Goal: Task Accomplishment & Management: Manage account settings

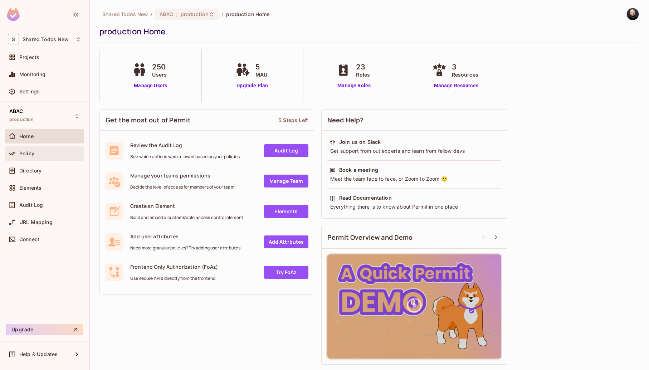
click at [58, 146] on div "Policy" at bounding box center [44, 153] width 79 height 14
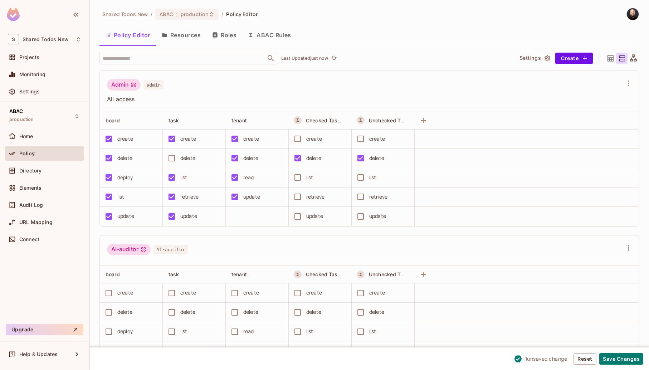
click at [376, 160] on div "delete" at bounding box center [376, 158] width 15 height 8
click at [609, 355] on button "Save Changes" at bounding box center [621, 358] width 44 height 11
click at [612, 361] on button "Save Changes" at bounding box center [621, 358] width 44 height 11
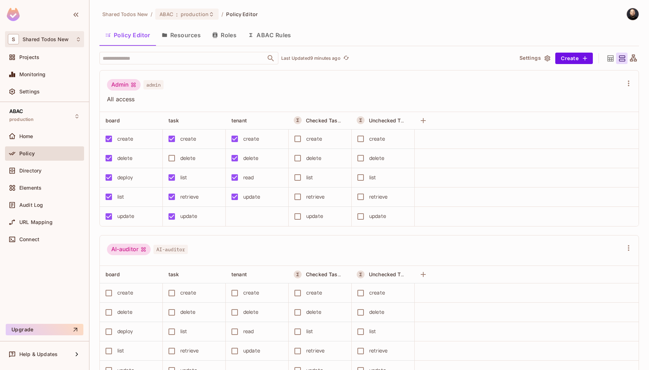
click at [43, 42] on div "S Shared Todos New" at bounding box center [44, 39] width 73 height 10
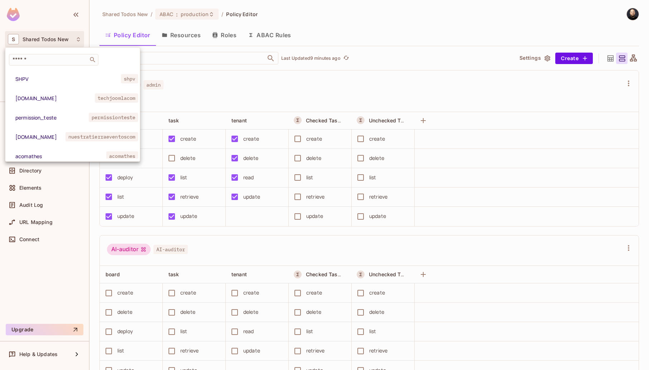
click at [62, 37] on div at bounding box center [324, 185] width 649 height 370
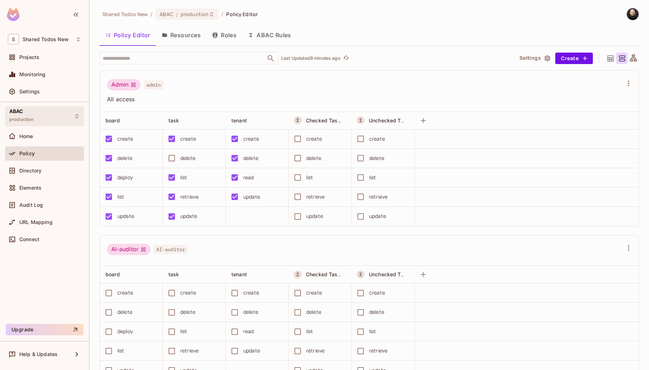
click at [26, 121] on span "production" at bounding box center [21, 120] width 25 height 6
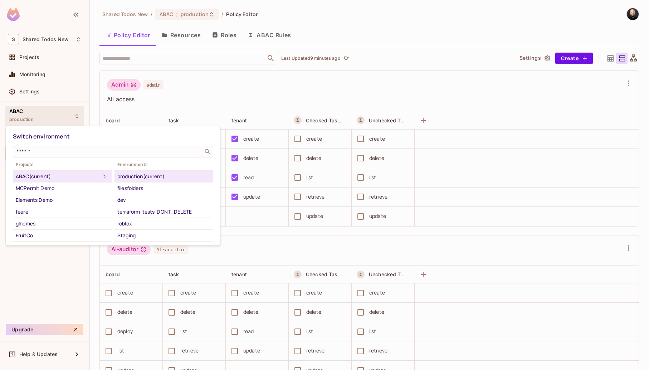
click at [269, 82] on div at bounding box center [324, 185] width 649 height 370
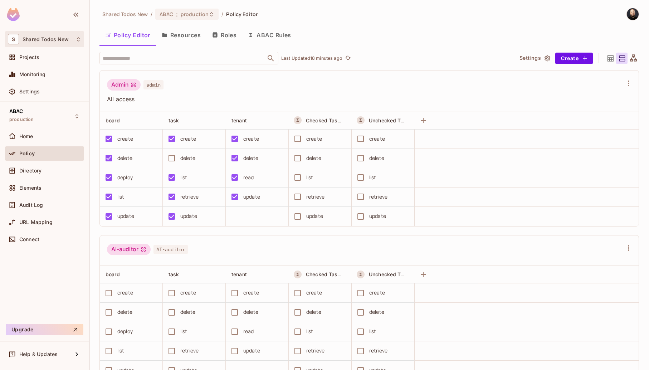
click at [52, 44] on div "S Shared Todos New" at bounding box center [44, 39] width 73 height 10
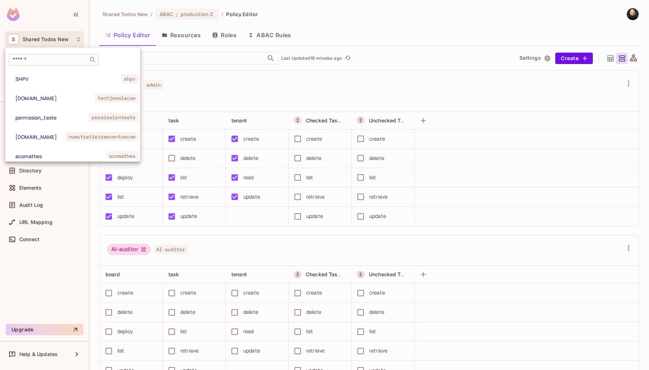
click at [56, 57] on input "text" at bounding box center [48, 59] width 75 height 7
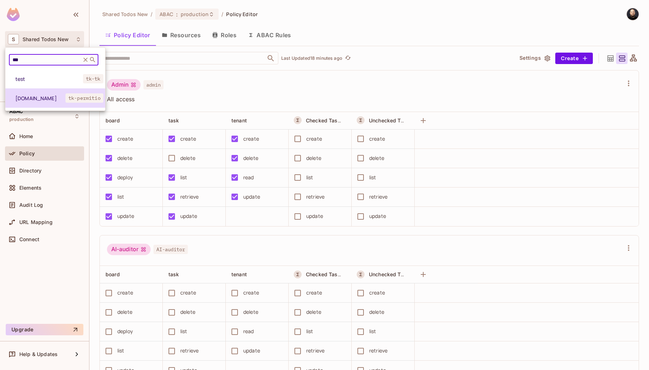
type input "***"
click at [24, 101] on span "[DOMAIN_NAME]" at bounding box center [40, 98] width 50 height 7
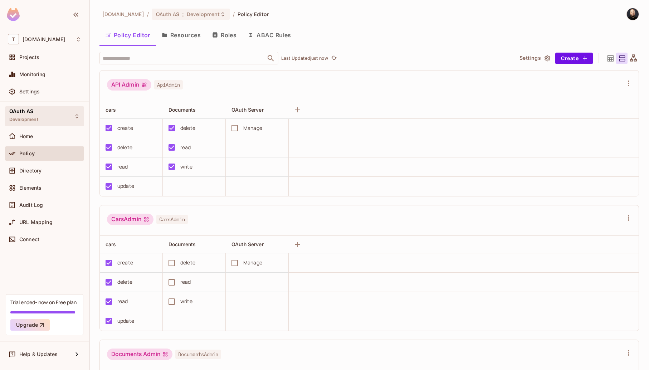
click at [43, 119] on div "OAuth AS Development" at bounding box center [44, 116] width 79 height 20
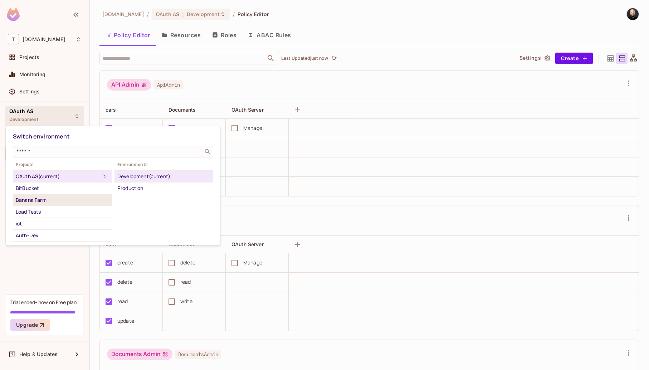
click at [53, 200] on div "Banana Farm" at bounding box center [62, 200] width 93 height 9
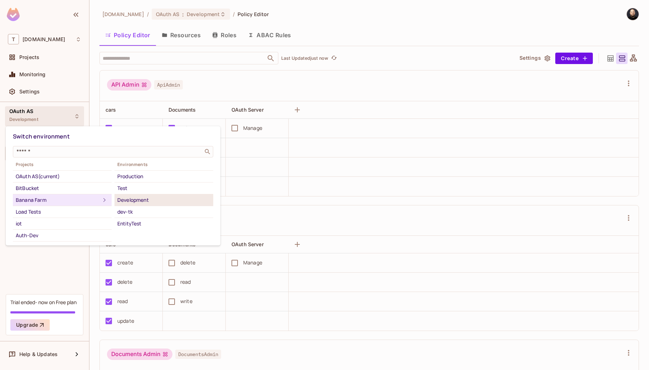
click at [132, 196] on div "Development" at bounding box center [163, 200] width 93 height 9
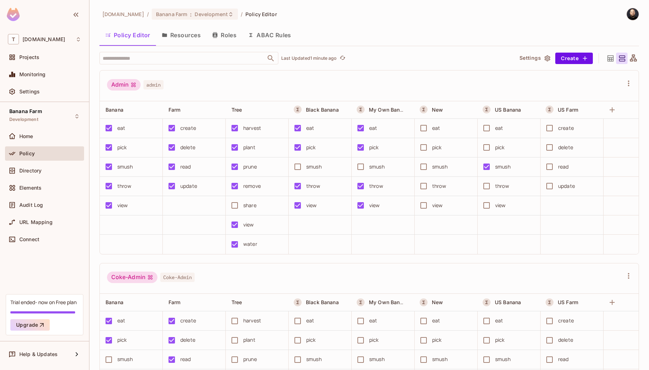
click at [202, 43] on button "Resources" at bounding box center [181, 35] width 50 height 18
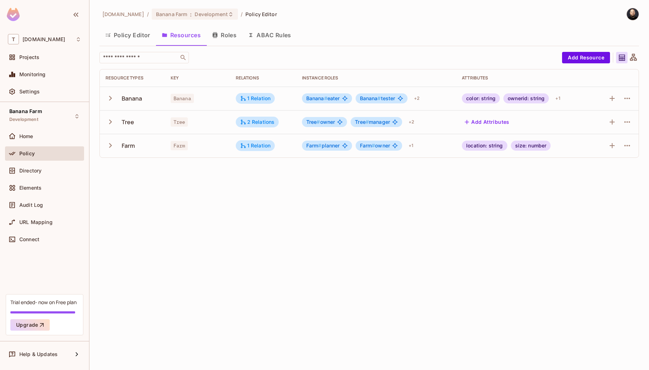
click at [252, 151] on td "1 Relation" at bounding box center [263, 146] width 66 height 24
click at [252, 148] on div "1 Relation" at bounding box center [255, 145] width 31 height 6
click at [259, 188] on button "Edit Relations" at bounding box center [267, 188] width 46 height 11
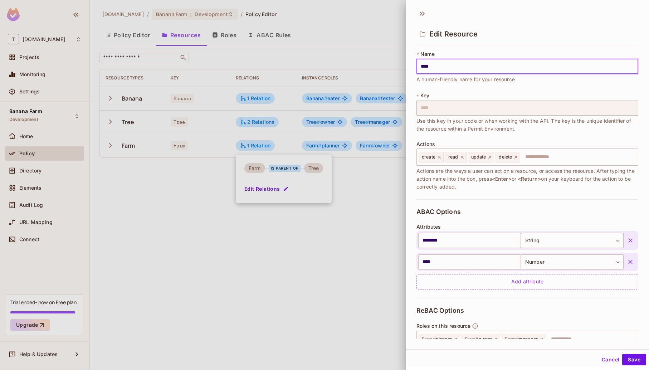
scroll to position [87, 0]
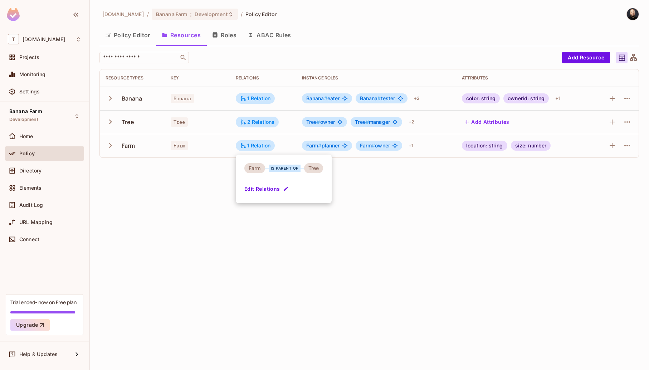
click at [223, 33] on div at bounding box center [324, 185] width 649 height 370
click at [224, 36] on button "Roles" at bounding box center [224, 35] width 36 height 18
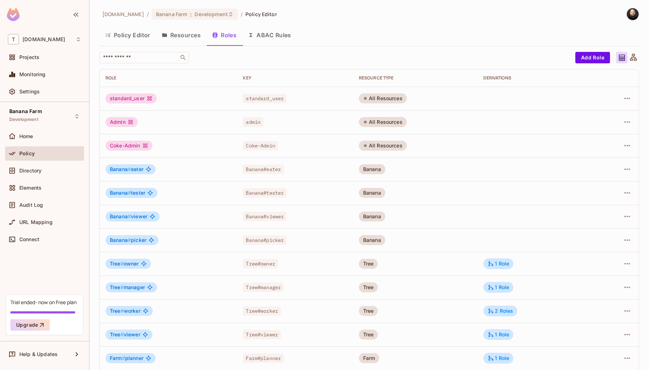
click at [362, 122] on div "All Resources" at bounding box center [383, 122] width 48 height 10
click at [107, 34] on icon "button" at bounding box center [108, 35] width 6 height 6
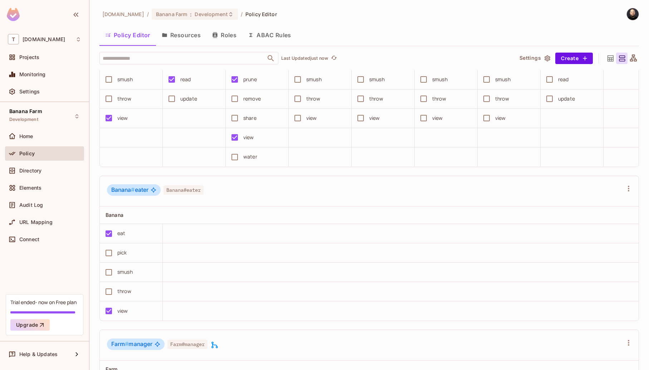
scroll to position [589, 0]
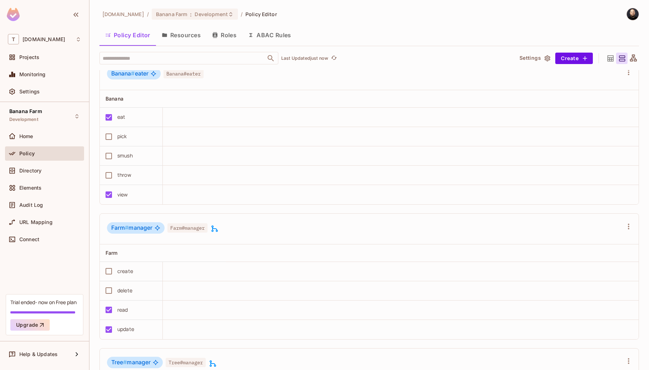
click at [189, 32] on button "Resources" at bounding box center [181, 35] width 50 height 18
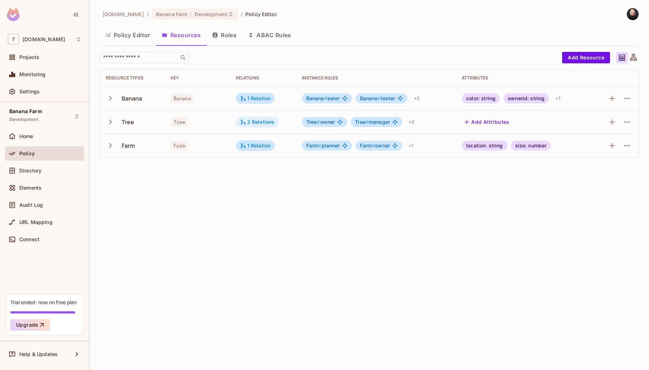
click at [251, 124] on div "2 Relations" at bounding box center [257, 122] width 35 height 6
click at [224, 213] on div at bounding box center [324, 185] width 649 height 370
click at [227, 36] on button "Roles" at bounding box center [224, 35] width 36 height 18
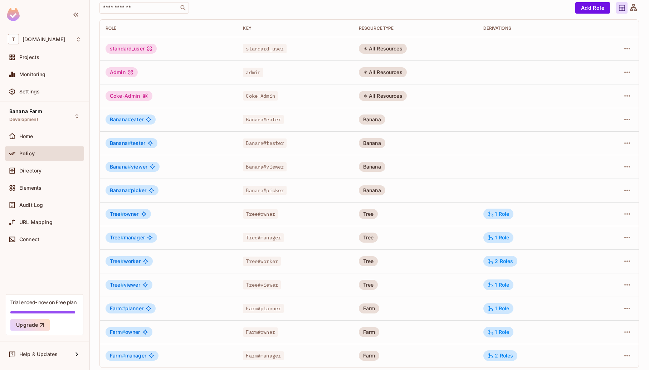
scroll to position [53, 0]
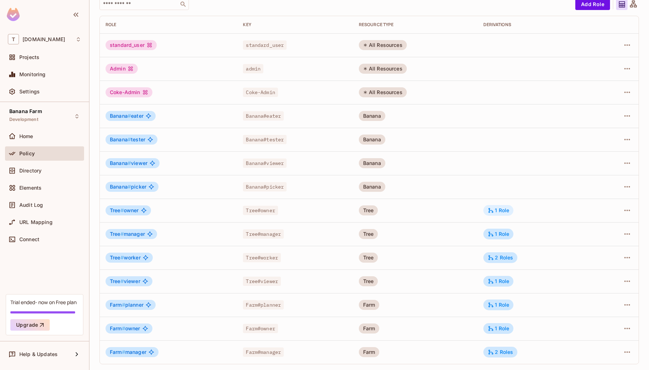
click at [499, 205] on div "1 Role" at bounding box center [498, 210] width 30 height 11
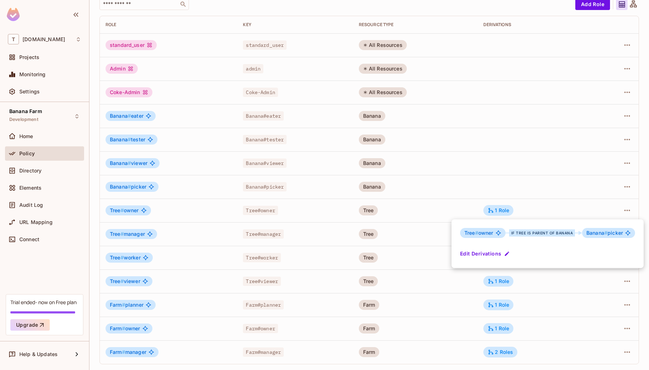
click at [473, 251] on button "Edit Derivations" at bounding box center [485, 253] width 51 height 11
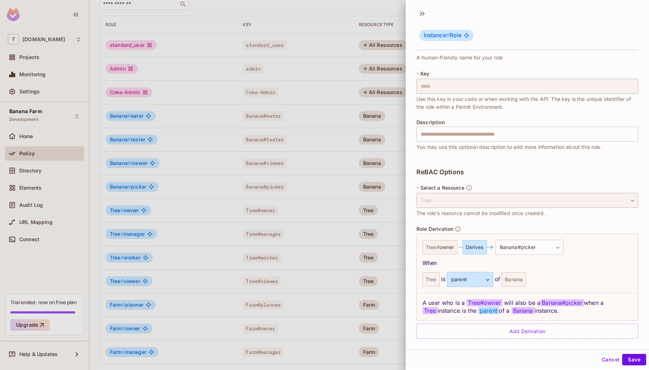
scroll to position [30, 0]
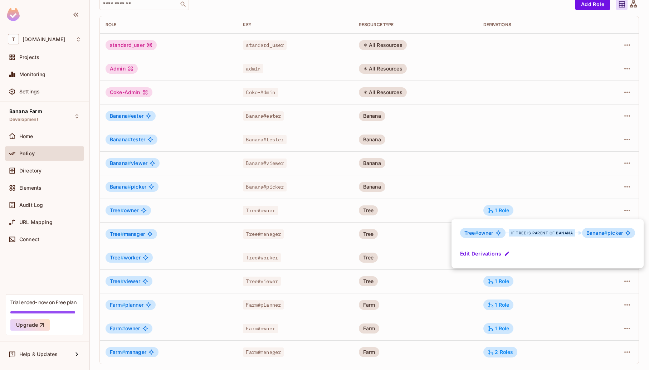
click at [507, 336] on div at bounding box center [324, 185] width 649 height 370
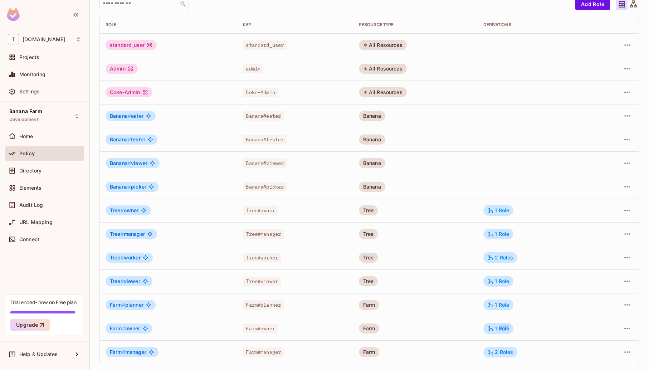
click at [501, 328] on div "1 Role" at bounding box center [498, 328] width 21 height 6
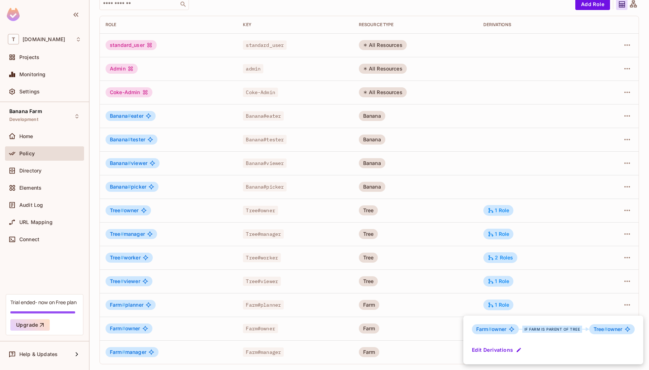
click at [497, 215] on div at bounding box center [324, 185] width 649 height 370
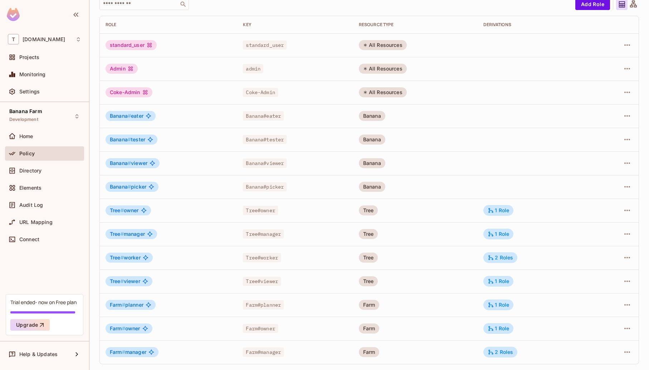
click at [497, 215] on div "Farm # owner if Farm is parent of Tree Tree # owner Edit Derivations" at bounding box center [324, 185] width 649 height 370
click at [497, 214] on div "1 Role" at bounding box center [498, 210] width 30 height 11
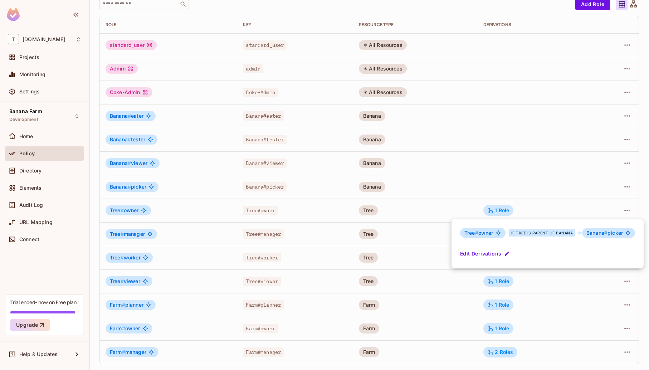
drag, startPoint x: 529, startPoint y: 282, endPoint x: 517, endPoint y: 298, distance: 19.7
click at [529, 282] on div at bounding box center [324, 185] width 649 height 370
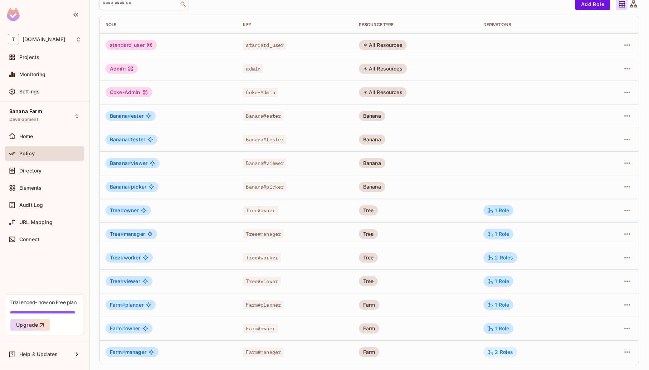
click at [495, 354] on div "2 Roles" at bounding box center [500, 352] width 25 height 6
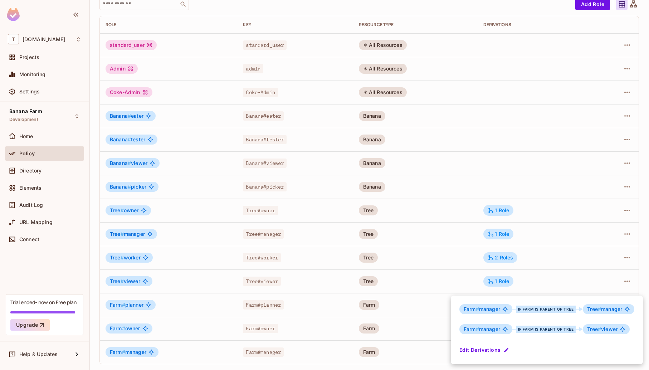
click at [47, 153] on div at bounding box center [324, 185] width 649 height 370
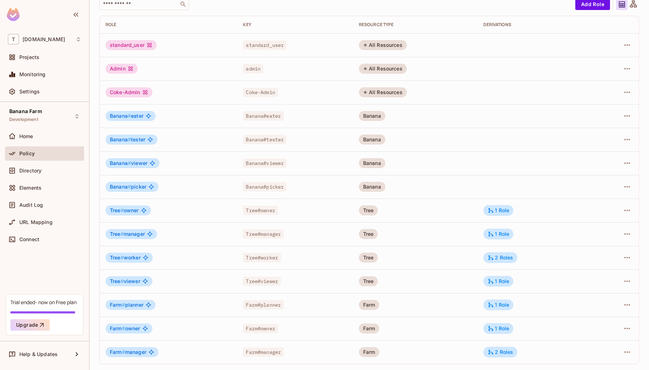
click at [47, 153] on div at bounding box center [324, 185] width 649 height 370
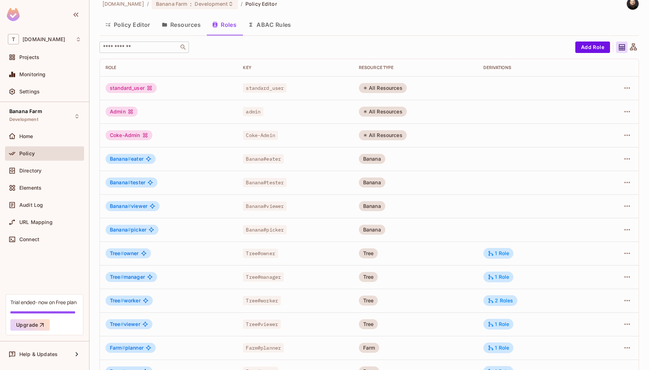
scroll to position [0, 0]
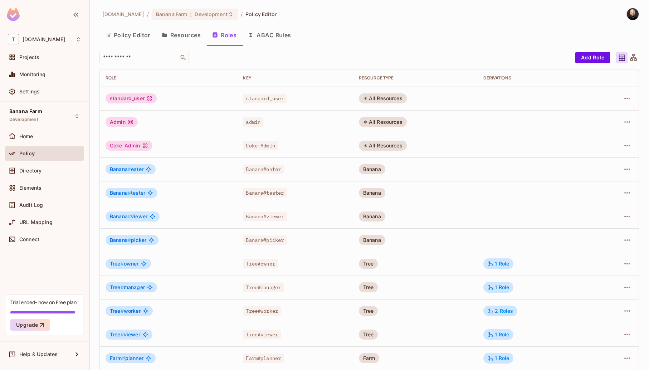
click at [124, 39] on button "Policy Editor" at bounding box center [127, 35] width 57 height 18
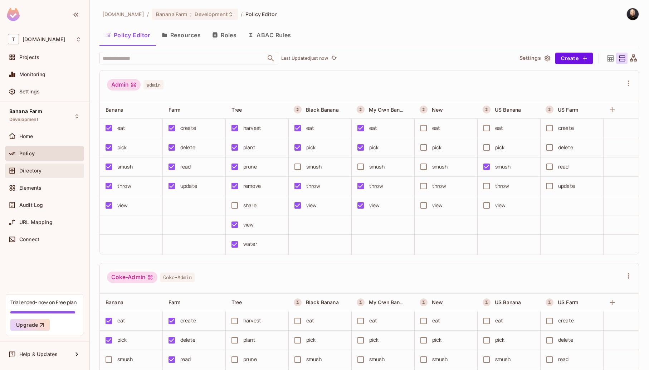
click at [45, 172] on div "Directory" at bounding box center [50, 171] width 62 height 6
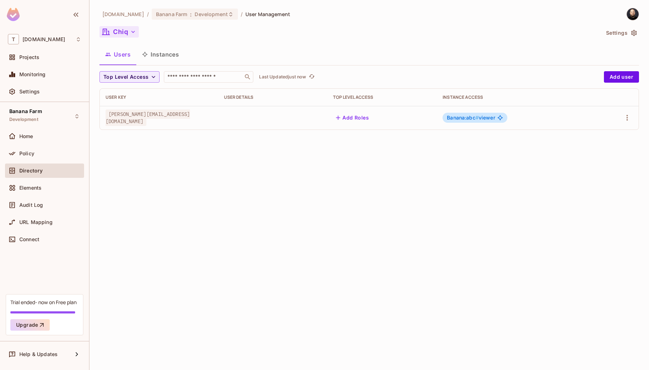
click at [130, 34] on icon "button" at bounding box center [133, 31] width 7 height 7
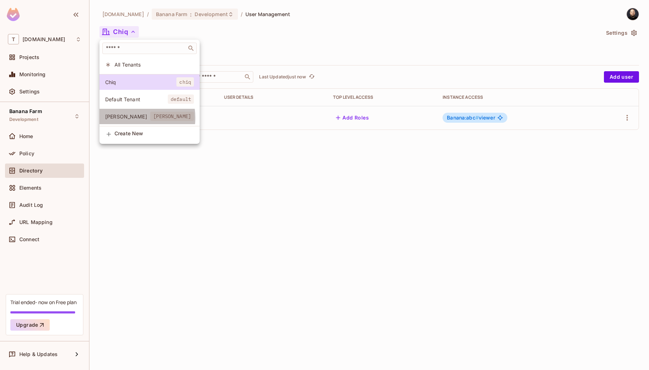
click at [129, 118] on span "Dole" at bounding box center [127, 116] width 45 height 7
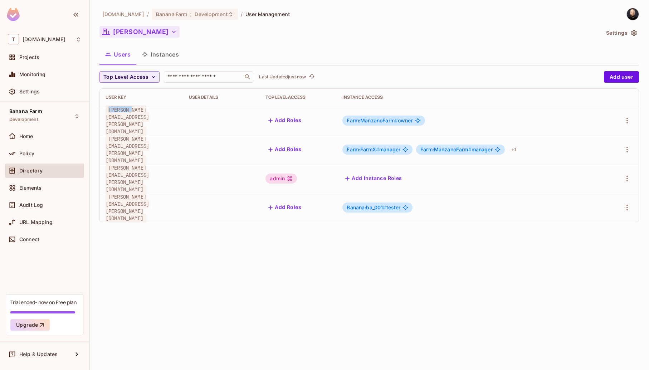
drag, startPoint x: 109, startPoint y: 118, endPoint x: 132, endPoint y: 119, distance: 22.9
click at [132, 119] on span "bob@dole.com" at bounding box center [128, 120] width 44 height 31
click at [165, 57] on button "Instances" at bounding box center [160, 54] width 48 height 18
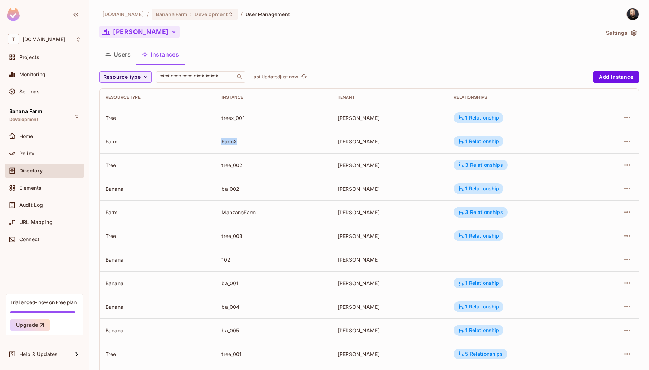
drag, startPoint x: 227, startPoint y: 141, endPoint x: 258, endPoint y: 142, distance: 31.5
click at [258, 142] on td "FarmX" at bounding box center [274, 142] width 116 height 24
click at [236, 218] on td "ManzanoFarm" at bounding box center [274, 212] width 116 height 24
click at [236, 213] on div "ManzanoFarm" at bounding box center [273, 212] width 104 height 7
click at [235, 213] on div "ManzanoFarm" at bounding box center [273, 212] width 104 height 7
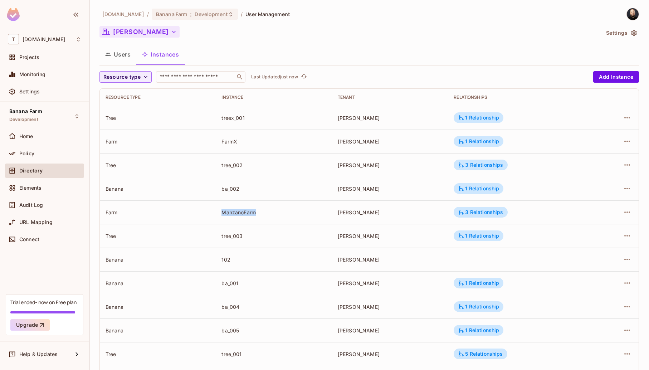
click at [240, 211] on div "ManzanoFarm" at bounding box center [273, 212] width 104 height 7
click at [230, 144] on div "FarmX" at bounding box center [273, 141] width 104 height 7
click at [455, 216] on div "3 Relationships" at bounding box center [481, 212] width 54 height 11
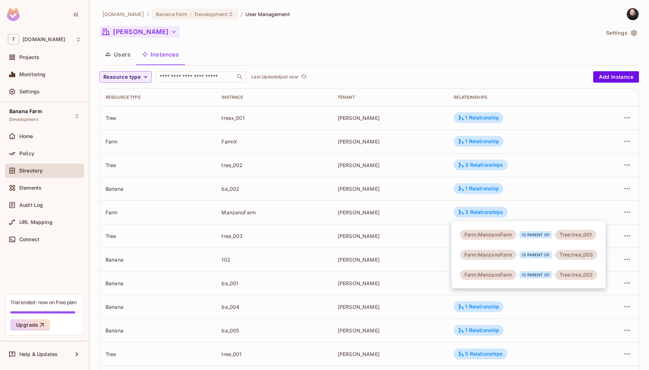
click at [519, 345] on div at bounding box center [324, 185] width 649 height 370
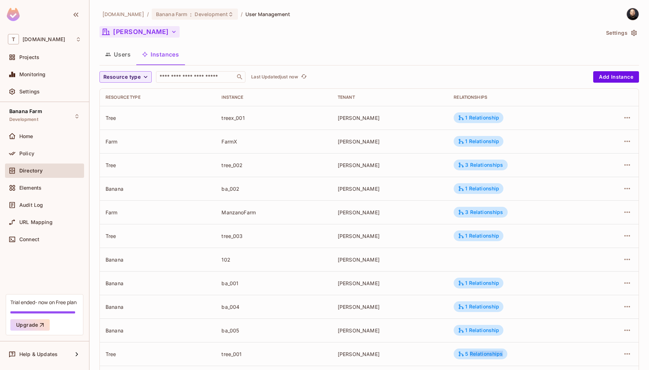
click at [493, 354] on div "5 Relationships" at bounding box center [480, 354] width 45 height 6
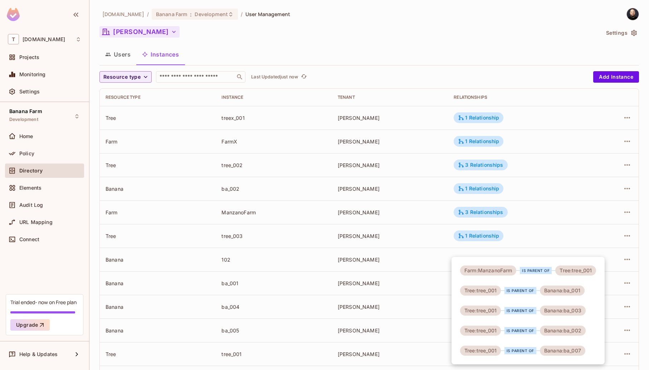
click at [224, 211] on div at bounding box center [324, 185] width 649 height 370
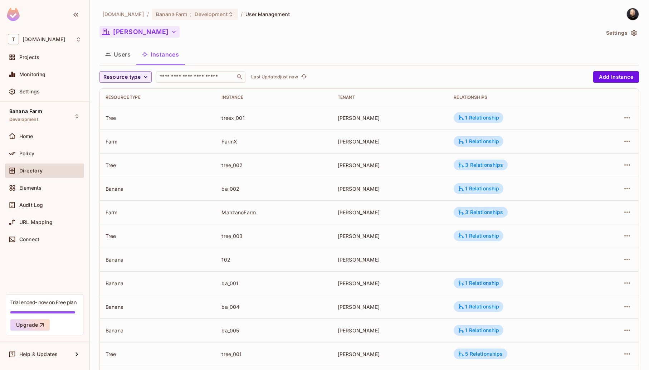
click at [224, 211] on div "ManzanoFarm" at bounding box center [273, 212] width 104 height 7
click at [123, 57] on button "Users" at bounding box center [117, 54] width 37 height 18
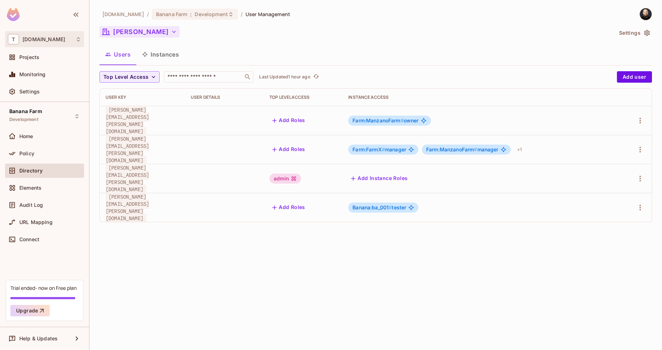
click at [70, 38] on div "T tk-permit.io" at bounding box center [44, 39] width 73 height 10
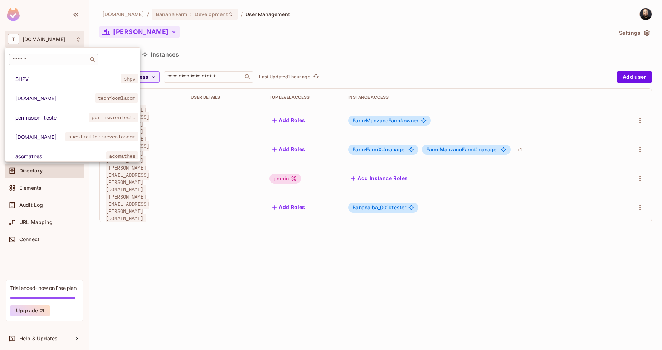
click at [48, 63] on input "text" at bounding box center [48, 59] width 75 height 7
type input "******"
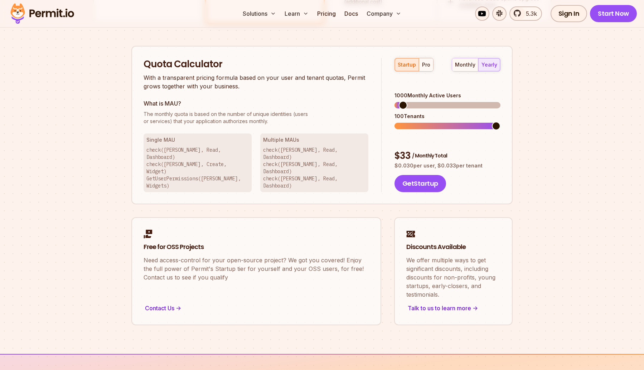
scroll to position [419, 0]
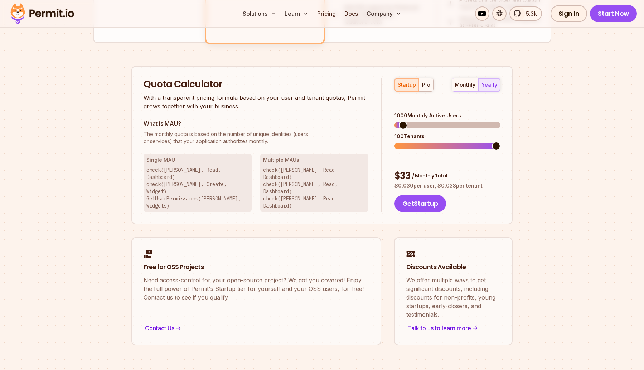
click at [430, 83] on button "pro" at bounding box center [426, 84] width 14 height 13
click at [418, 122] on span at bounding box center [447, 125] width 106 height 6
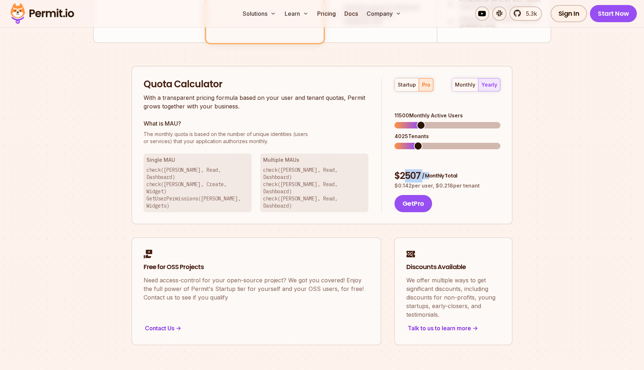
drag, startPoint x: 425, startPoint y: 152, endPoint x: 403, endPoint y: 153, distance: 22.6
click at [403, 170] on div "$ 2507 / Monthly Total" at bounding box center [447, 176] width 106 height 13
drag, startPoint x: 351, startPoint y: 85, endPoint x: 361, endPoint y: 59, distance: 27.1
click at [356, 73] on div "Quota Calculator With a transparent pricing formula based on your user and tena…" at bounding box center [321, 145] width 381 height 159
click at [341, 65] on div "Permit Pricing From Free to Predictable Scaling From a startup with 100 users t…" at bounding box center [322, 6] width 458 height 677
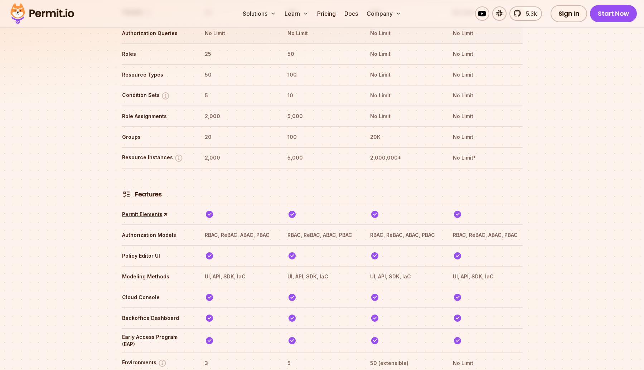
scroll to position [1029, 0]
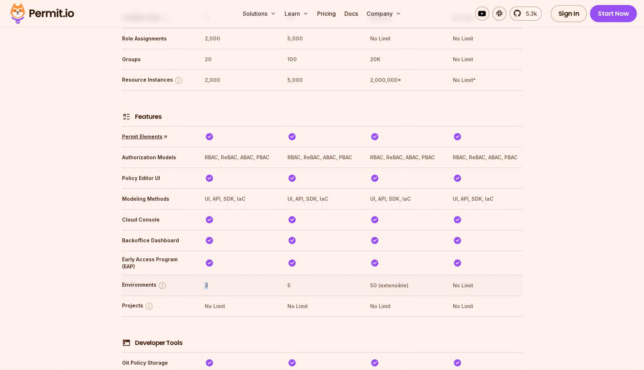
drag, startPoint x: 216, startPoint y: 260, endPoint x: 204, endPoint y: 260, distance: 11.5
click at [204, 280] on th "3" at bounding box center [239, 285] width 70 height 11
click at [371, 280] on th "50 (extensible)" at bounding box center [405, 285] width 70 height 11
click at [437, 280] on th "50 (extensible)" at bounding box center [405, 285] width 70 height 11
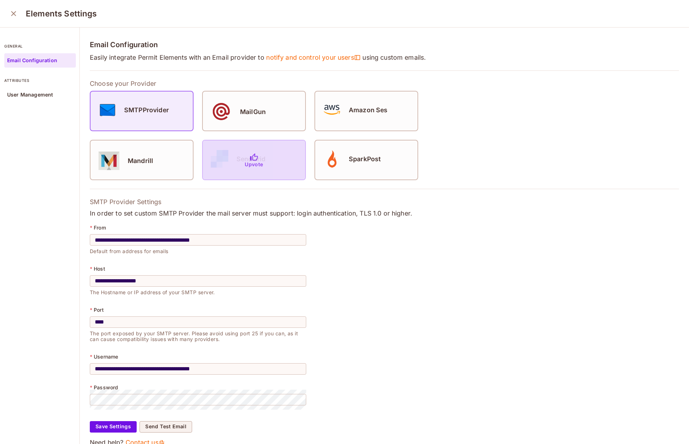
scroll to position [19, 0]
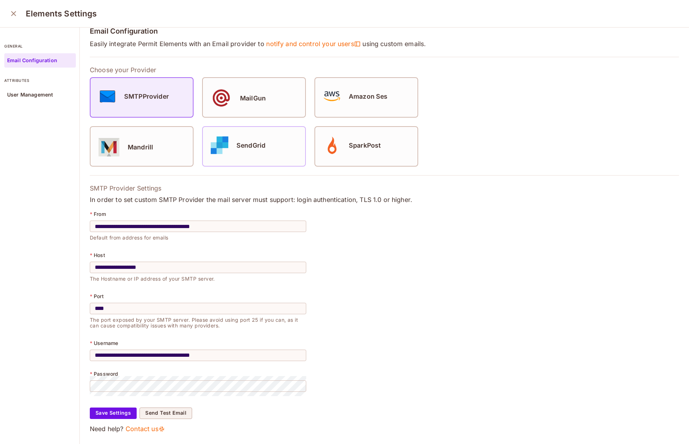
click at [12, 11] on icon "close" at bounding box center [13, 13] width 9 height 9
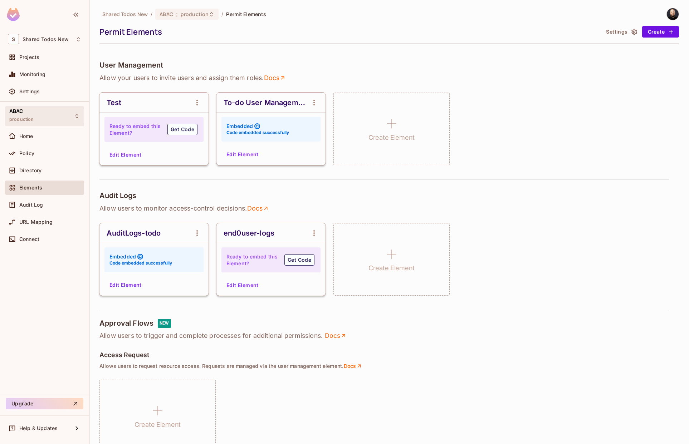
click at [42, 116] on div "ABAC production" at bounding box center [44, 116] width 79 height 20
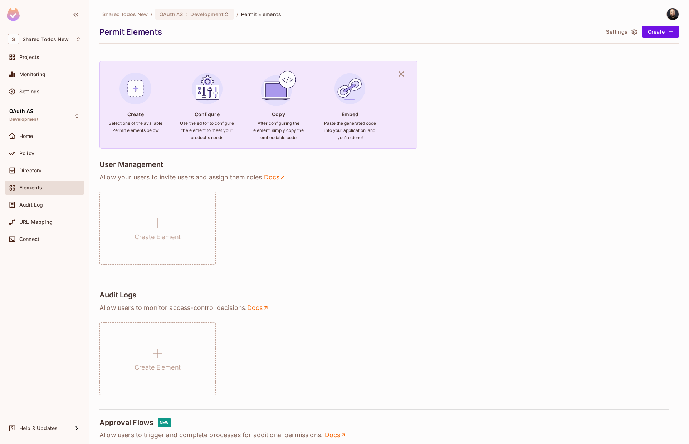
click at [42, 116] on div "OAuth AS Development" at bounding box center [44, 116] width 79 height 20
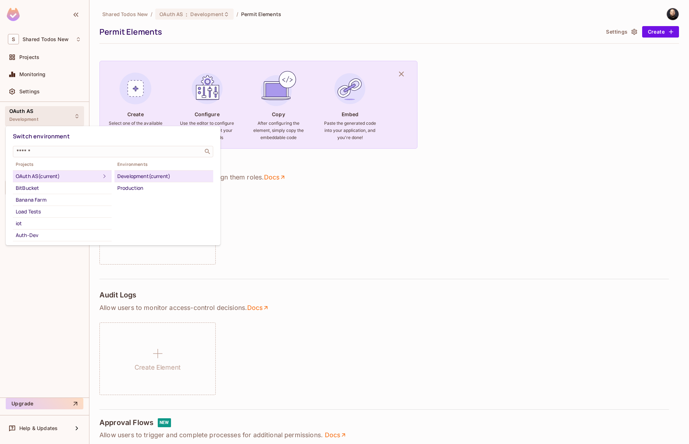
click at [52, 44] on div at bounding box center [344, 222] width 689 height 444
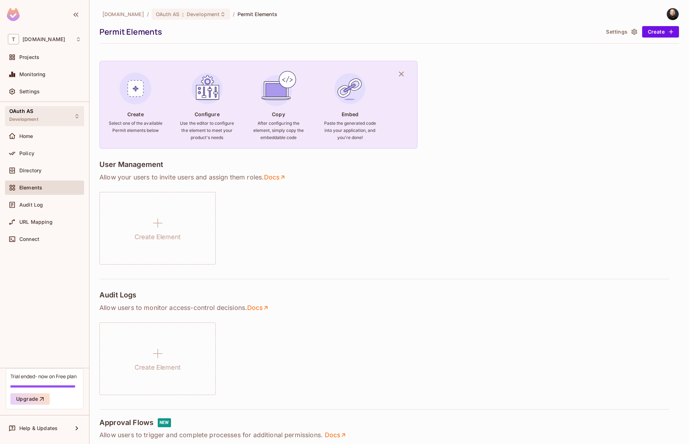
click at [50, 111] on div "OAuth AS Development" at bounding box center [44, 116] width 79 height 20
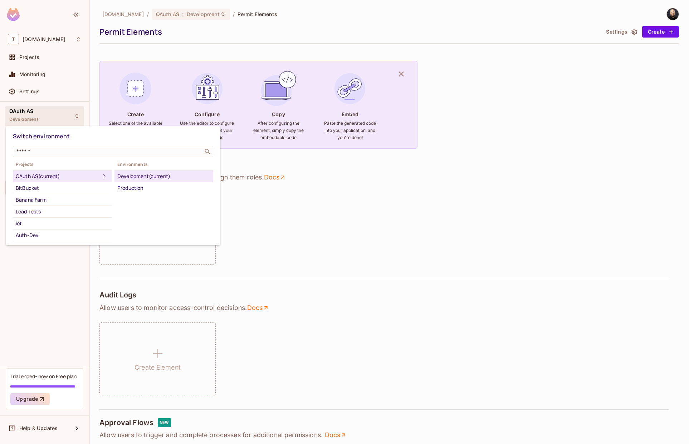
click at [268, 215] on div at bounding box center [344, 222] width 689 height 444
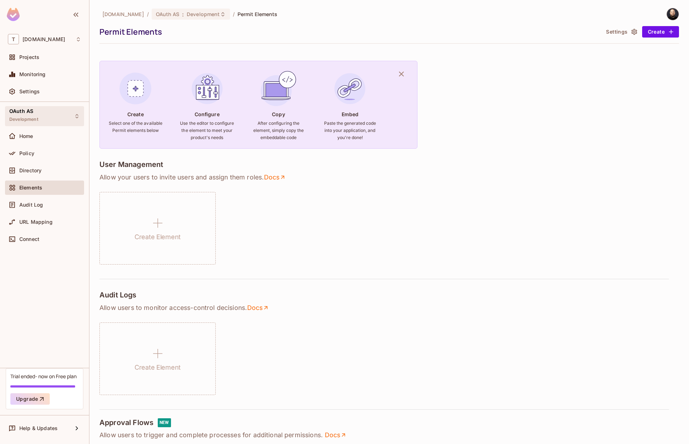
click at [30, 119] on span "Development" at bounding box center [23, 120] width 29 height 6
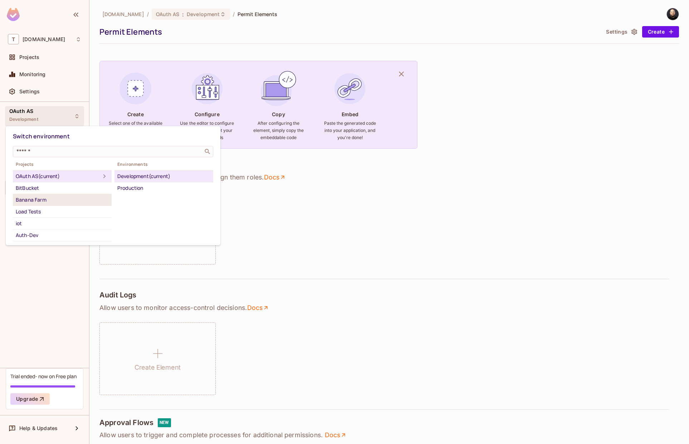
click at [30, 198] on div "Banana Farm" at bounding box center [62, 200] width 93 height 9
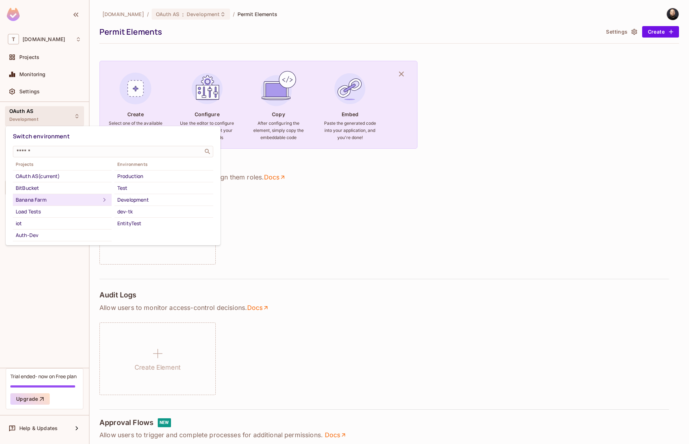
click at [57, 199] on div "Banana Farm" at bounding box center [58, 200] width 84 height 9
click at [38, 55] on div at bounding box center [344, 222] width 689 height 444
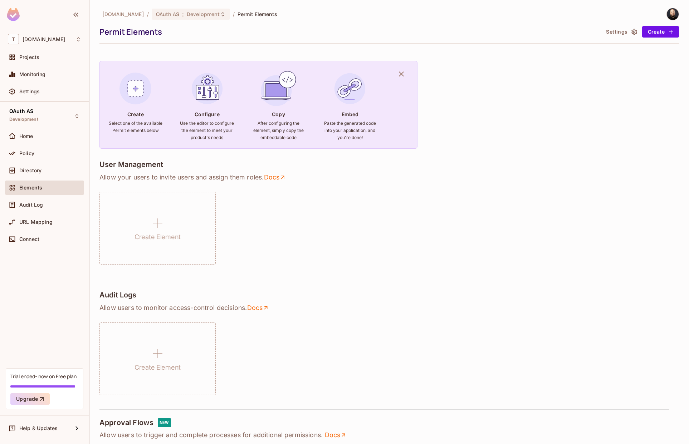
click at [36, 55] on div "Switch environment ​ Projects OAuth AS (current) BitBucket Banana Farm Load Tes…" at bounding box center [344, 222] width 689 height 444
click at [36, 55] on span "Projects" at bounding box center [29, 57] width 20 height 6
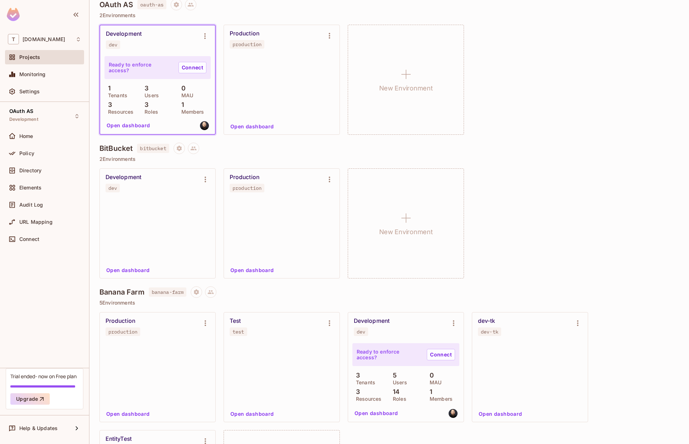
scroll to position [252, 0]
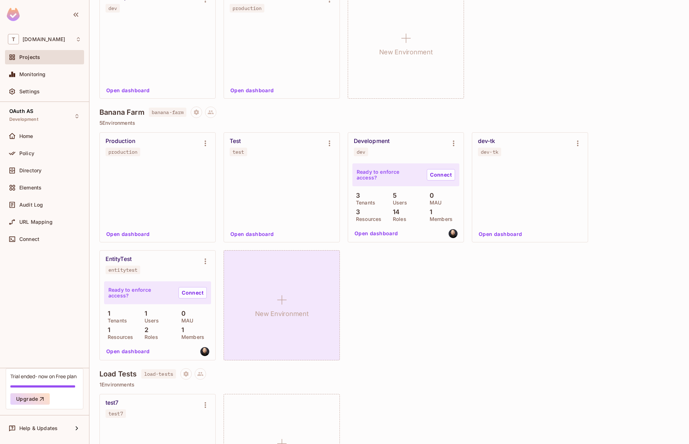
click at [271, 323] on div "New Environment" at bounding box center [282, 305] width 116 height 110
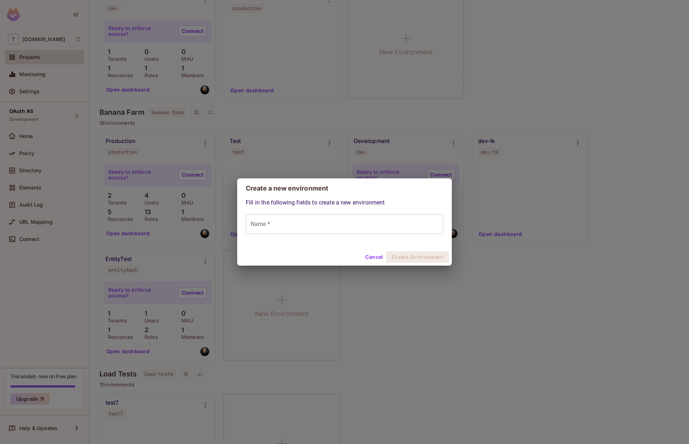
click at [285, 229] on input "Name *" at bounding box center [344, 224] width 197 height 20
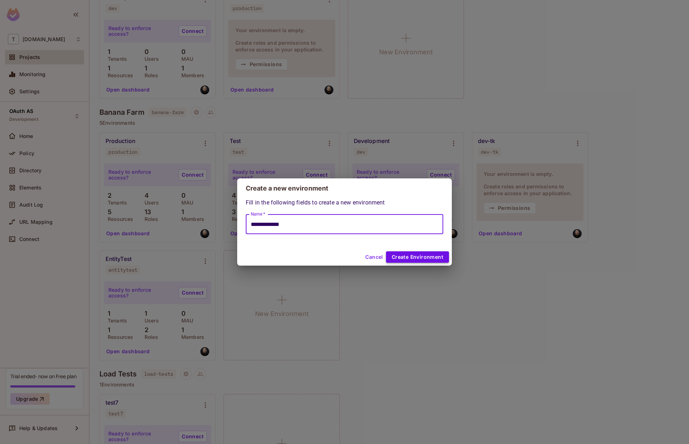
type input "**********"
click at [407, 257] on button "Create Environment" at bounding box center [417, 257] width 63 height 11
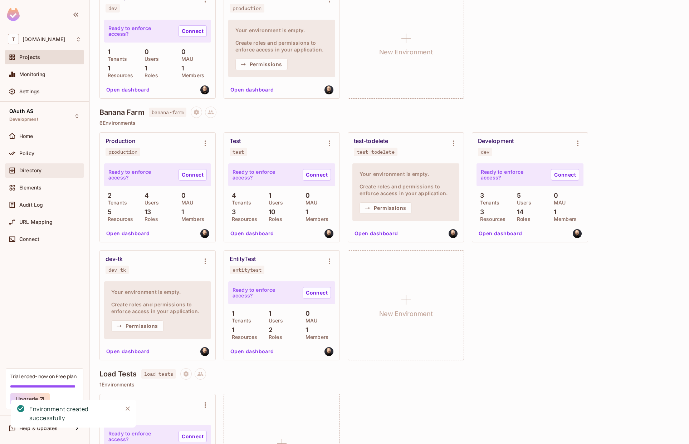
click at [48, 167] on div "Directory" at bounding box center [44, 170] width 73 height 9
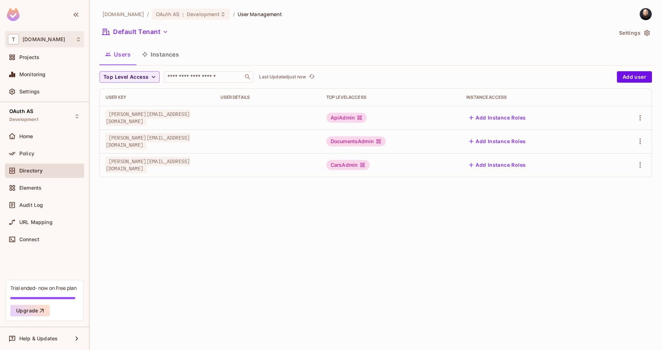
click at [25, 39] on span "[DOMAIN_NAME]" at bounding box center [44, 39] width 43 height 6
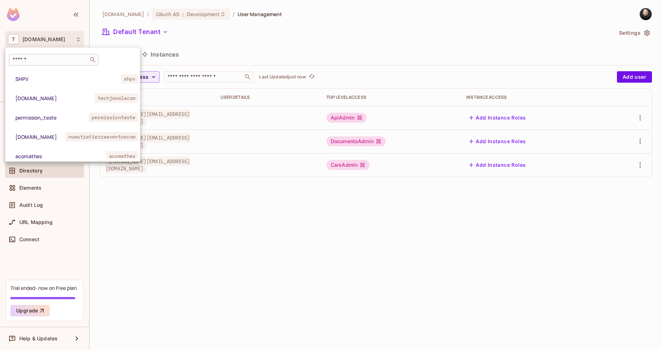
drag, startPoint x: 27, startPoint y: 58, endPoint x: 21, endPoint y: 58, distance: 5.4
click at [26, 58] on input "text" at bounding box center [48, 59] width 75 height 7
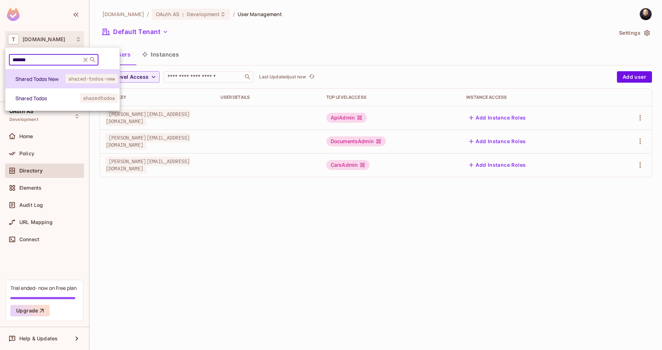
type input "******"
click at [34, 78] on span "Shared Todos New" at bounding box center [40, 78] width 50 height 7
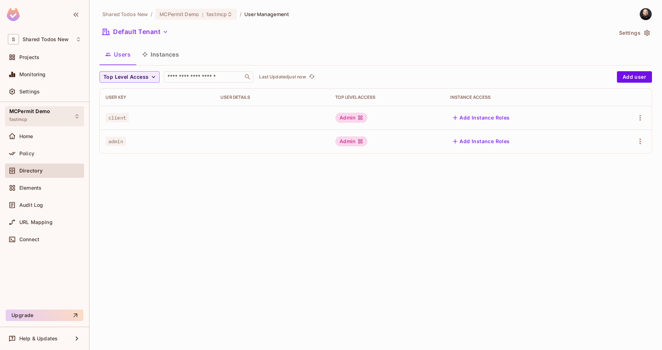
click at [35, 124] on div "MCPermit Demo fastmcp" at bounding box center [44, 116] width 79 height 20
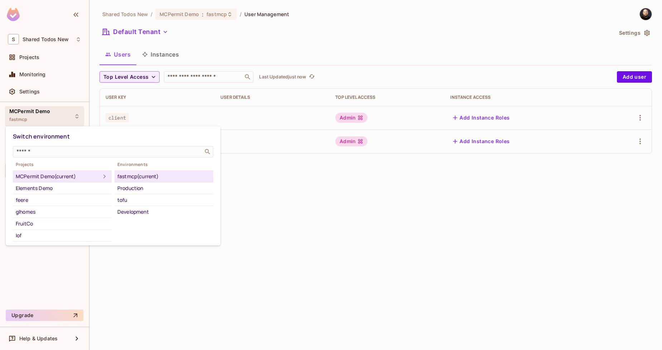
click at [46, 142] on div "Switch environment" at bounding box center [113, 136] width 200 height 13
click at [43, 151] on input "text" at bounding box center [108, 151] width 186 height 7
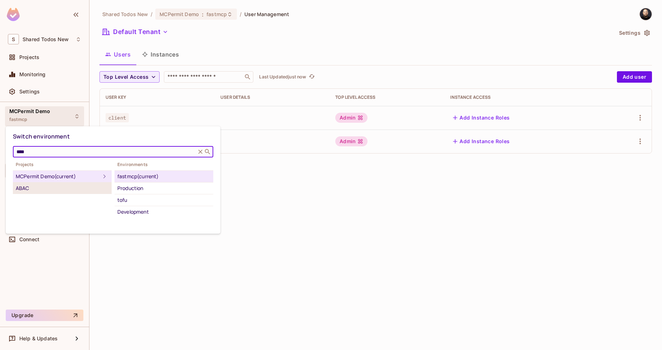
type input "****"
click at [45, 185] on div "ABAC" at bounding box center [62, 188] width 93 height 9
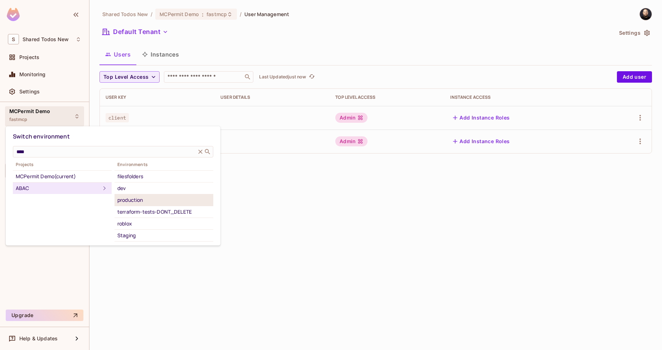
click at [131, 198] on div "production" at bounding box center [163, 200] width 93 height 9
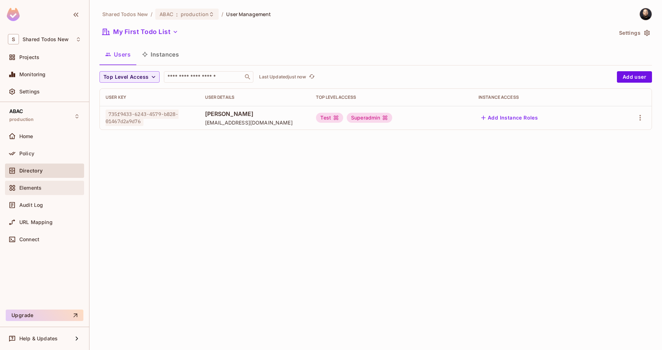
click at [36, 187] on span "Elements" at bounding box center [30, 188] width 22 height 6
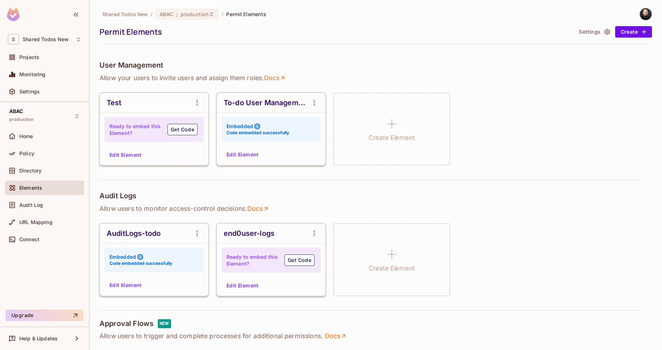
click at [597, 28] on button "Settings" at bounding box center [594, 31] width 36 height 11
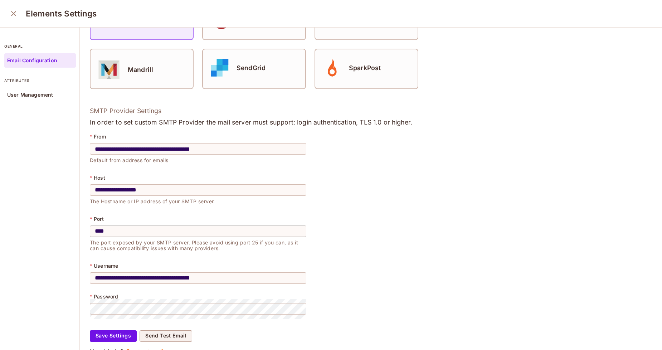
scroll to position [113, 0]
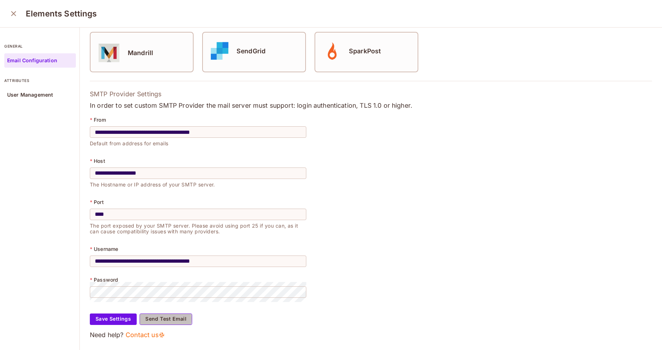
click at [145, 313] on button "Send Test Email" at bounding box center [166, 318] width 53 height 11
click at [11, 10] on icon "close" at bounding box center [13, 13] width 9 height 9
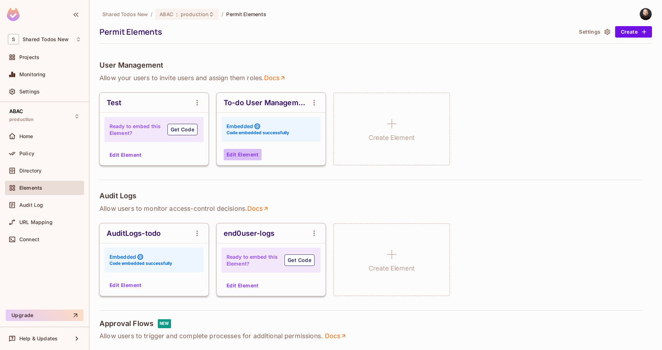
click at [241, 156] on button "Edit Element" at bounding box center [243, 154] width 38 height 11
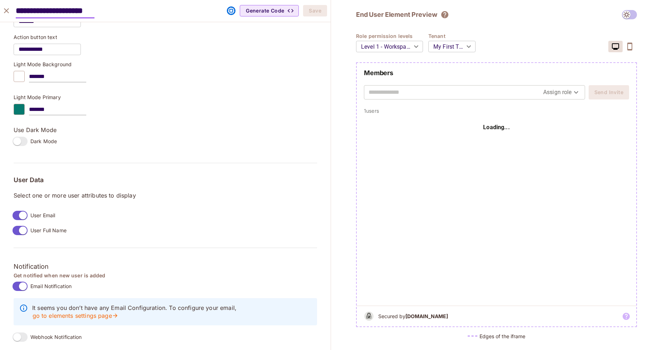
scroll to position [495, 0]
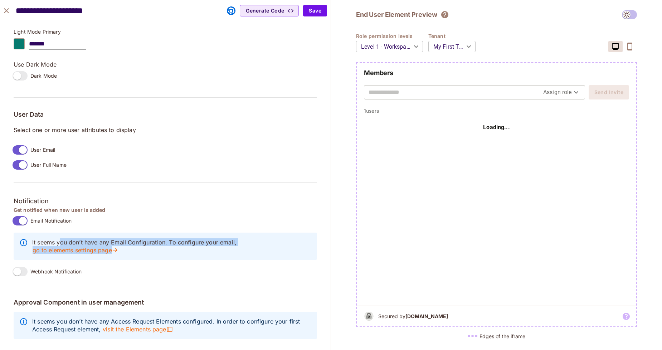
drag, startPoint x: 66, startPoint y: 233, endPoint x: 135, endPoint y: 246, distance: 70.0
click at [135, 246] on p "It seems you don’t have any Email Configuration. To configure your email, go to…" at bounding box center [171, 246] width 279 height 16
drag, startPoint x: 136, startPoint y: 246, endPoint x: 92, endPoint y: 234, distance: 45.1
click at [92, 238] on p "It seems you don’t have any Email Configuration. To configure your email, go to…" at bounding box center [171, 246] width 279 height 16
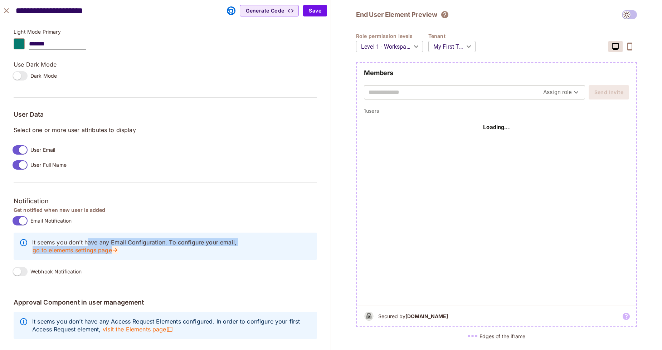
click at [91, 246] on link "go to elements settings page" at bounding box center [75, 250] width 86 height 8
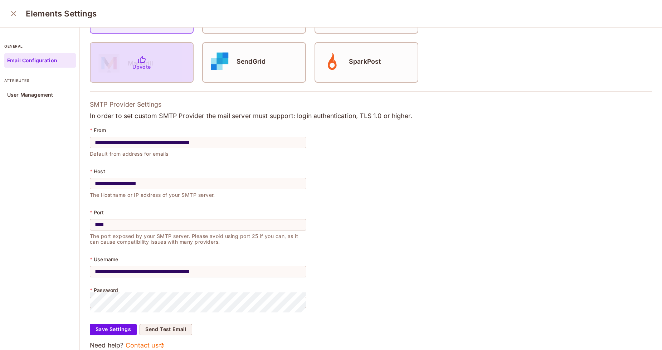
scroll to position [113, 0]
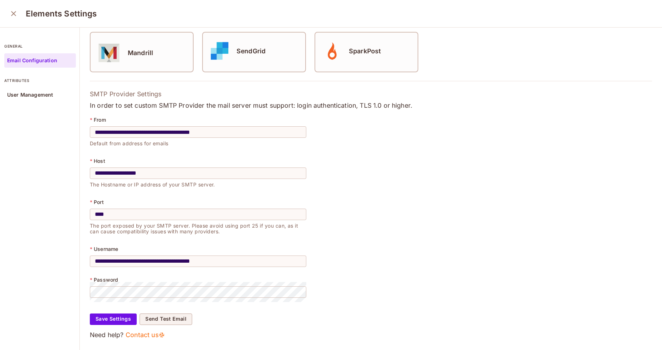
click at [15, 12] on icon "close" at bounding box center [13, 13] width 5 height 5
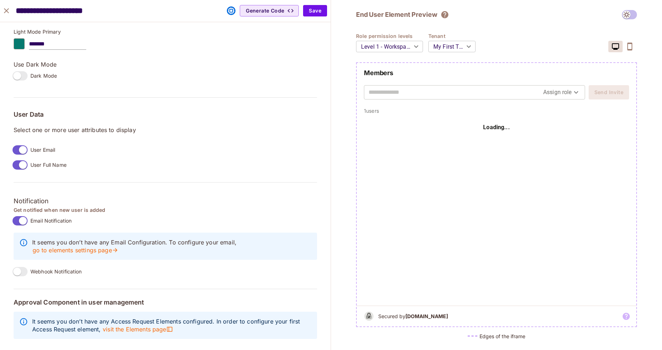
click at [130, 244] on p "It seems you don’t have any Email Configuration. To configure your email, go to…" at bounding box center [171, 246] width 279 height 16
click at [311, 11] on button "Save" at bounding box center [315, 10] width 24 height 11
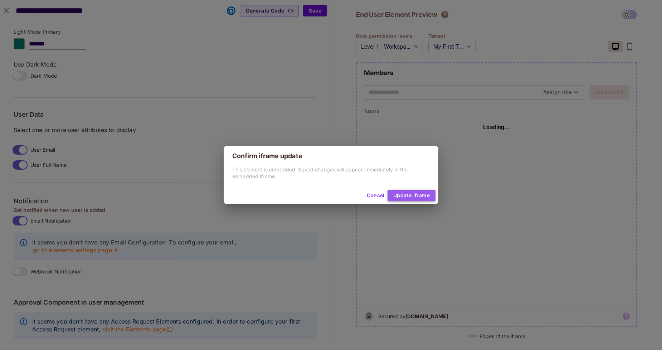
click at [407, 196] on button "Update Iframe" at bounding box center [411, 195] width 48 height 11
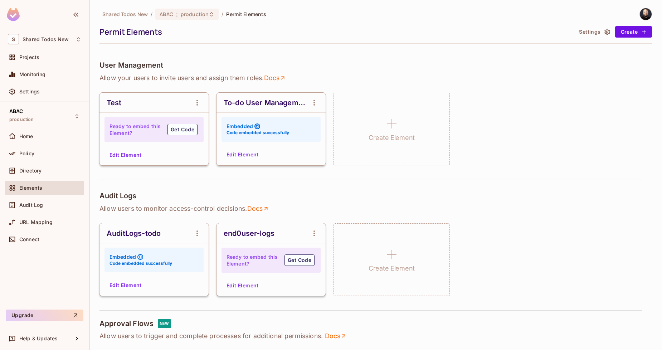
click at [595, 26] on button "Settings" at bounding box center [594, 31] width 36 height 11
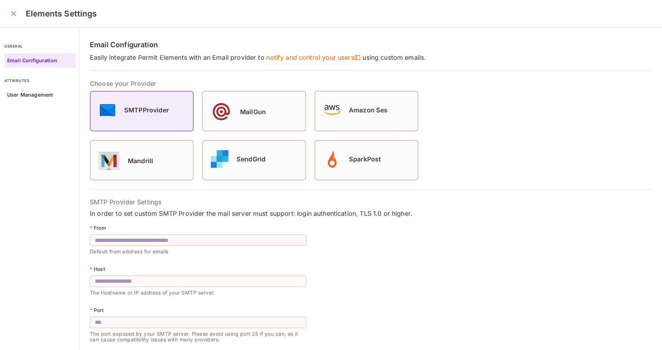
type input "**********"
type input "****"
type input "**********"
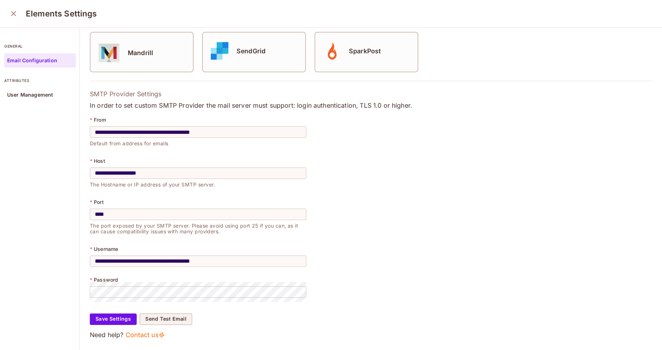
click at [18, 17] on icon "close" at bounding box center [13, 13] width 9 height 9
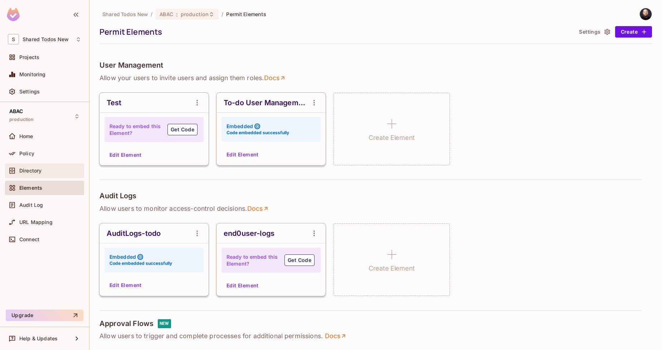
click at [39, 173] on span "Directory" at bounding box center [30, 171] width 22 height 6
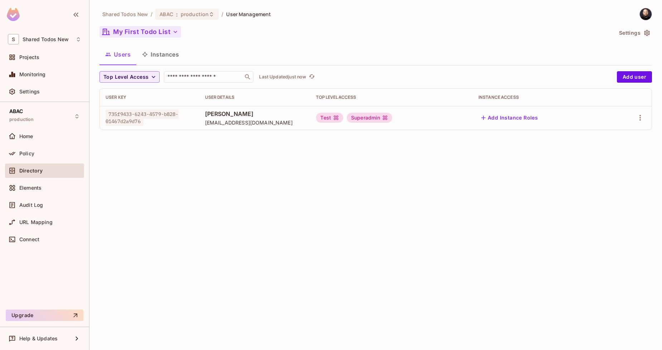
click at [146, 31] on button "My First Todo List" at bounding box center [140, 31] width 82 height 11
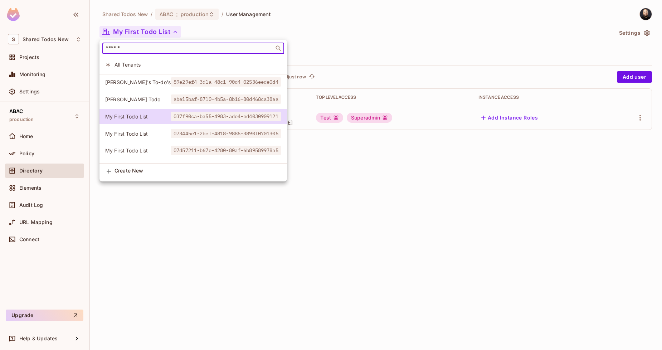
click at [148, 49] on input "text" at bounding box center [187, 48] width 167 height 7
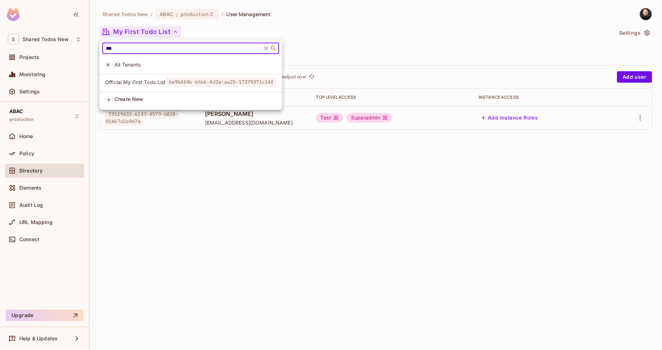
type input "***"
click at [157, 81] on span "Official My First Todo List" at bounding box center [135, 82] width 61 height 7
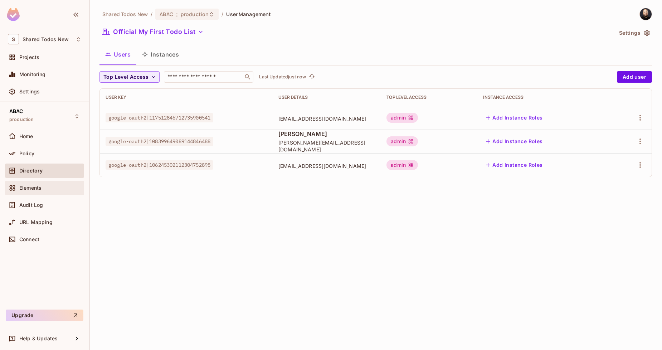
click at [47, 182] on div "Elements" at bounding box center [44, 188] width 79 height 14
click at [38, 185] on span "Elements" at bounding box center [30, 188] width 22 height 6
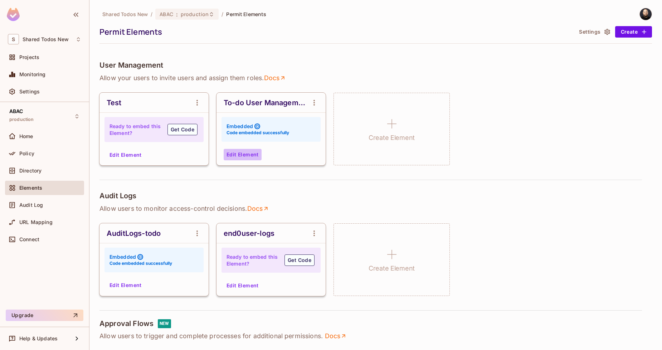
click at [227, 154] on button "Edit Element" at bounding box center [243, 154] width 38 height 11
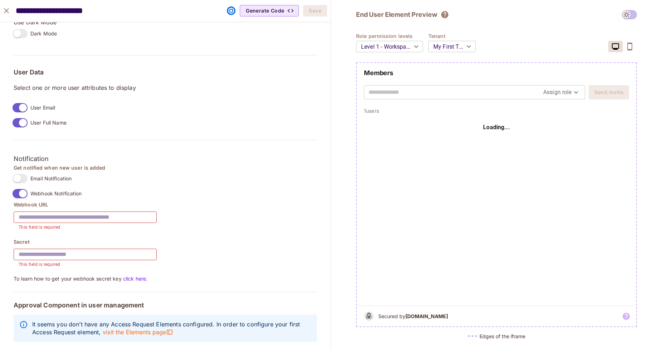
scroll to position [541, 0]
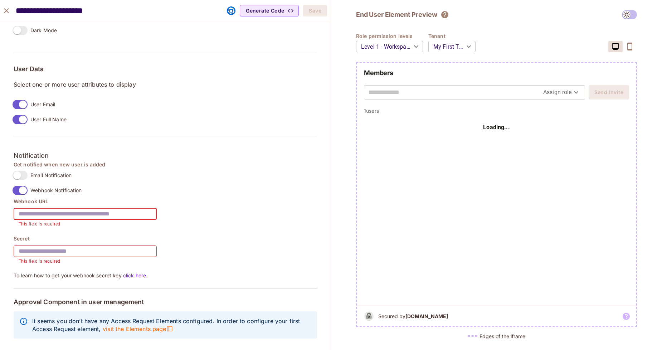
click at [94, 211] on input "text" at bounding box center [85, 214] width 143 height 20
paste input "**********"
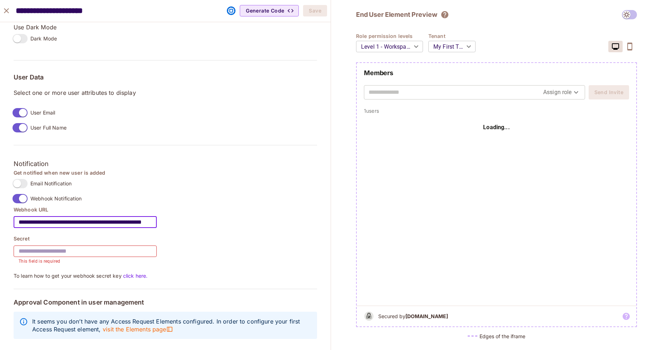
scroll to position [532, 0]
type input "**********"
click at [68, 251] on input "text" at bounding box center [85, 251] width 143 height 20
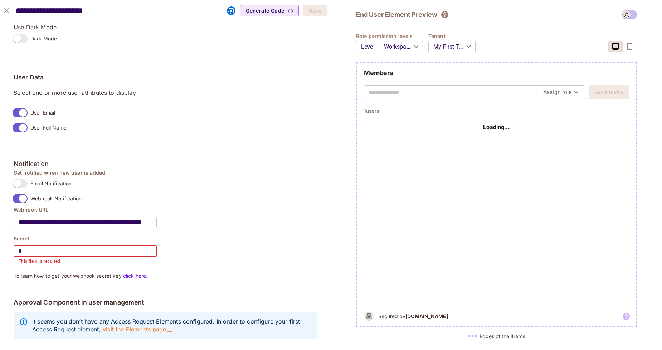
scroll to position [524, 0]
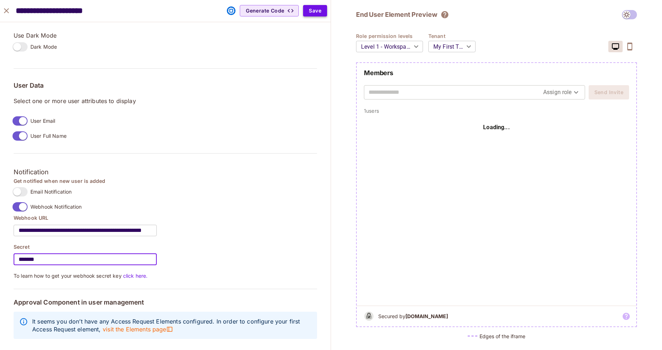
type input "*******"
click at [314, 15] on button "Save" at bounding box center [315, 10] width 24 height 11
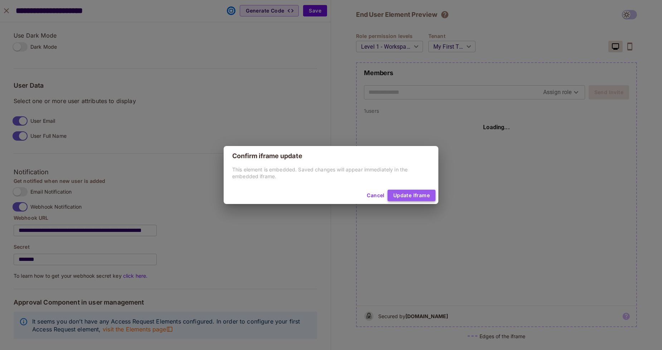
click at [428, 198] on button "Update Iframe" at bounding box center [411, 195] width 48 height 11
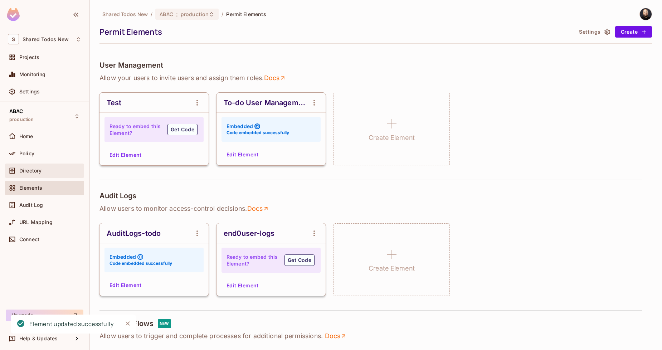
click at [49, 174] on div "Directory" at bounding box center [44, 170] width 73 height 9
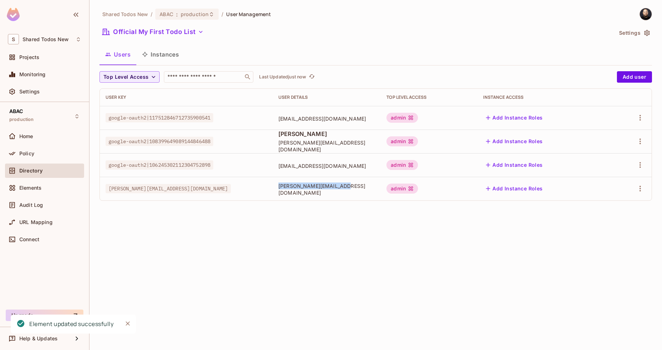
drag, startPoint x: 288, startPoint y: 191, endPoint x: 340, endPoint y: 195, distance: 52.1
click at [340, 195] on td "[PERSON_NAME][EMAIL_ADDRESS][DOMAIN_NAME]" at bounding box center [327, 189] width 108 height 24
click at [340, 191] on span "[PERSON_NAME][EMAIL_ADDRESS][DOMAIN_NAME]" at bounding box center [326, 189] width 97 height 14
drag, startPoint x: 343, startPoint y: 190, endPoint x: 276, endPoint y: 188, distance: 67.3
click at [276, 188] on td "[PERSON_NAME][EMAIL_ADDRESS][DOMAIN_NAME]" at bounding box center [327, 189] width 108 height 24
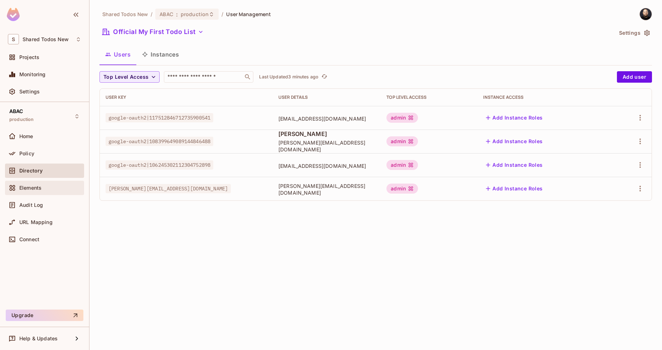
click at [57, 185] on div "Elements" at bounding box center [50, 188] width 62 height 6
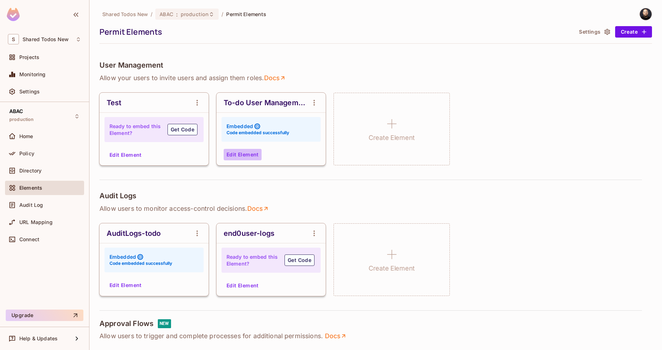
click at [246, 157] on button "Edit Element" at bounding box center [243, 154] width 38 height 11
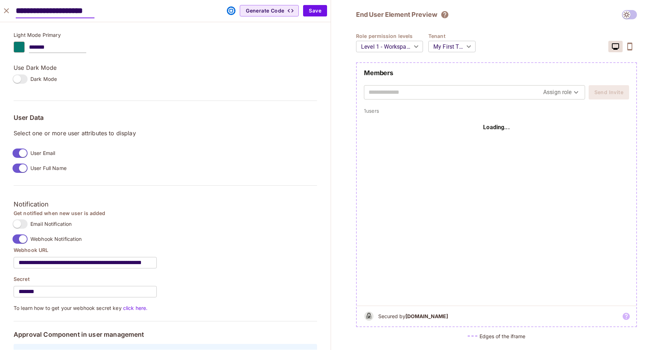
scroll to position [524, 0]
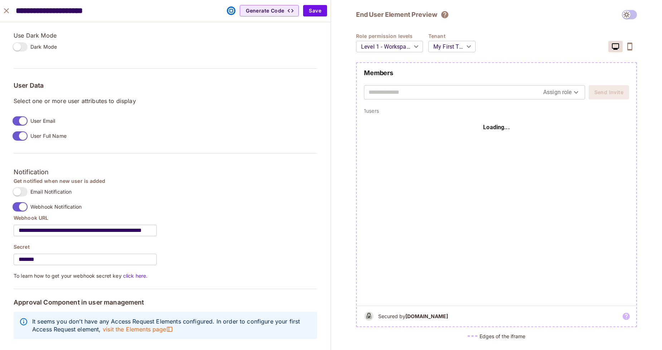
click at [24, 191] on label "Email Notification" at bounding box center [41, 191] width 62 height 15
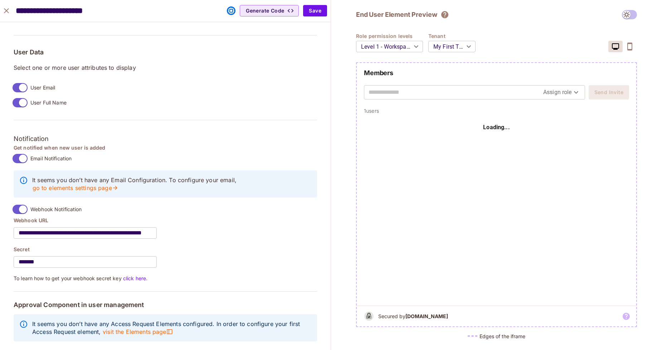
scroll to position [560, 0]
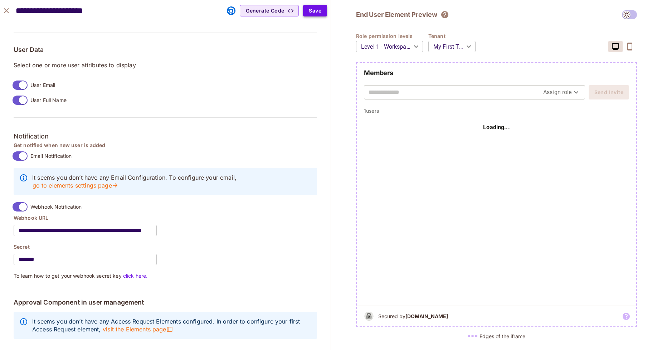
click at [309, 14] on button "Save" at bounding box center [315, 10] width 24 height 11
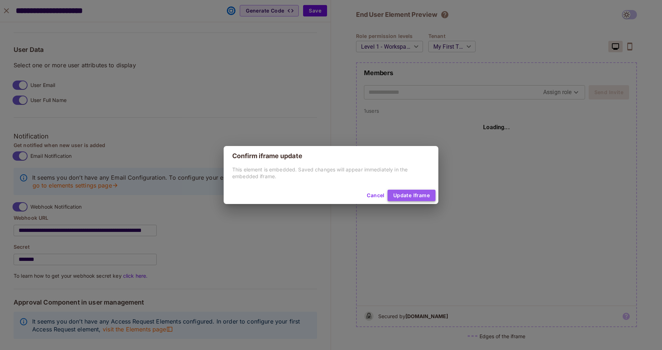
click at [418, 198] on button "Update Iframe" at bounding box center [411, 195] width 48 height 11
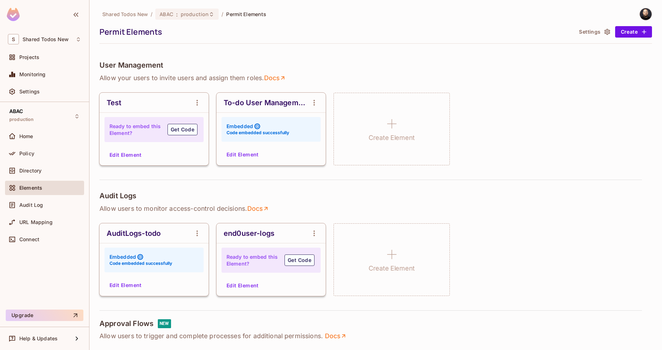
click at [49, 186] on div "Elements" at bounding box center [50, 188] width 62 height 6
click at [594, 31] on button "Settings" at bounding box center [594, 31] width 36 height 11
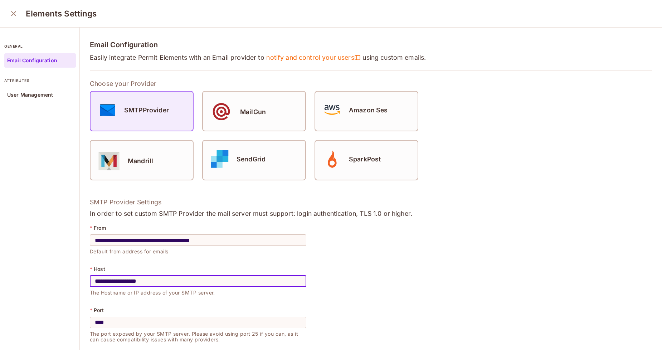
click at [129, 279] on input "**********" at bounding box center [198, 281] width 216 height 20
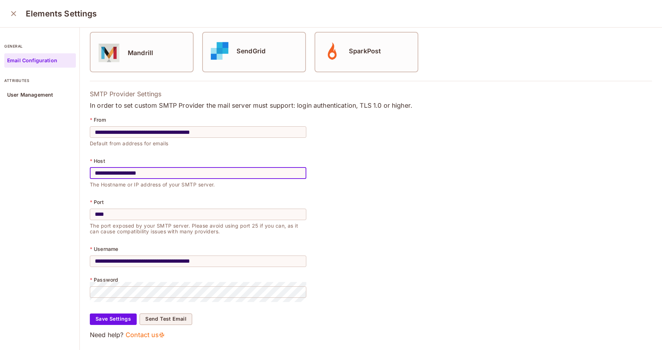
scroll to position [113, 0]
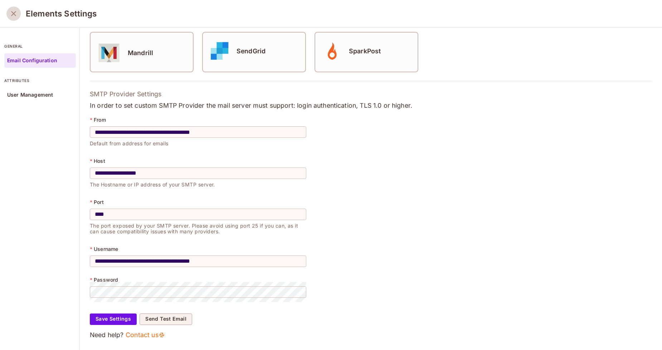
click at [18, 18] on button "close" at bounding box center [13, 13] width 14 height 14
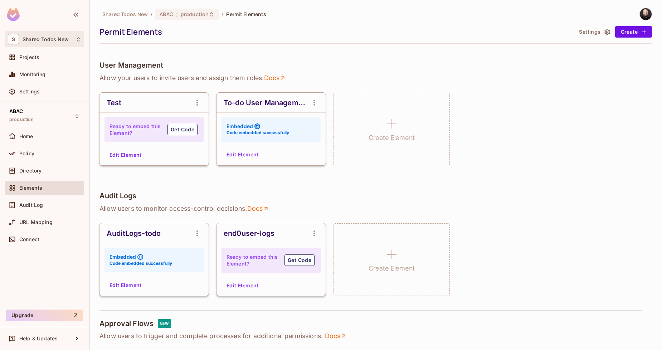
click at [31, 38] on span "Shared Todos New" at bounding box center [46, 39] width 46 height 6
